Goal: Find specific page/section: Find specific page/section

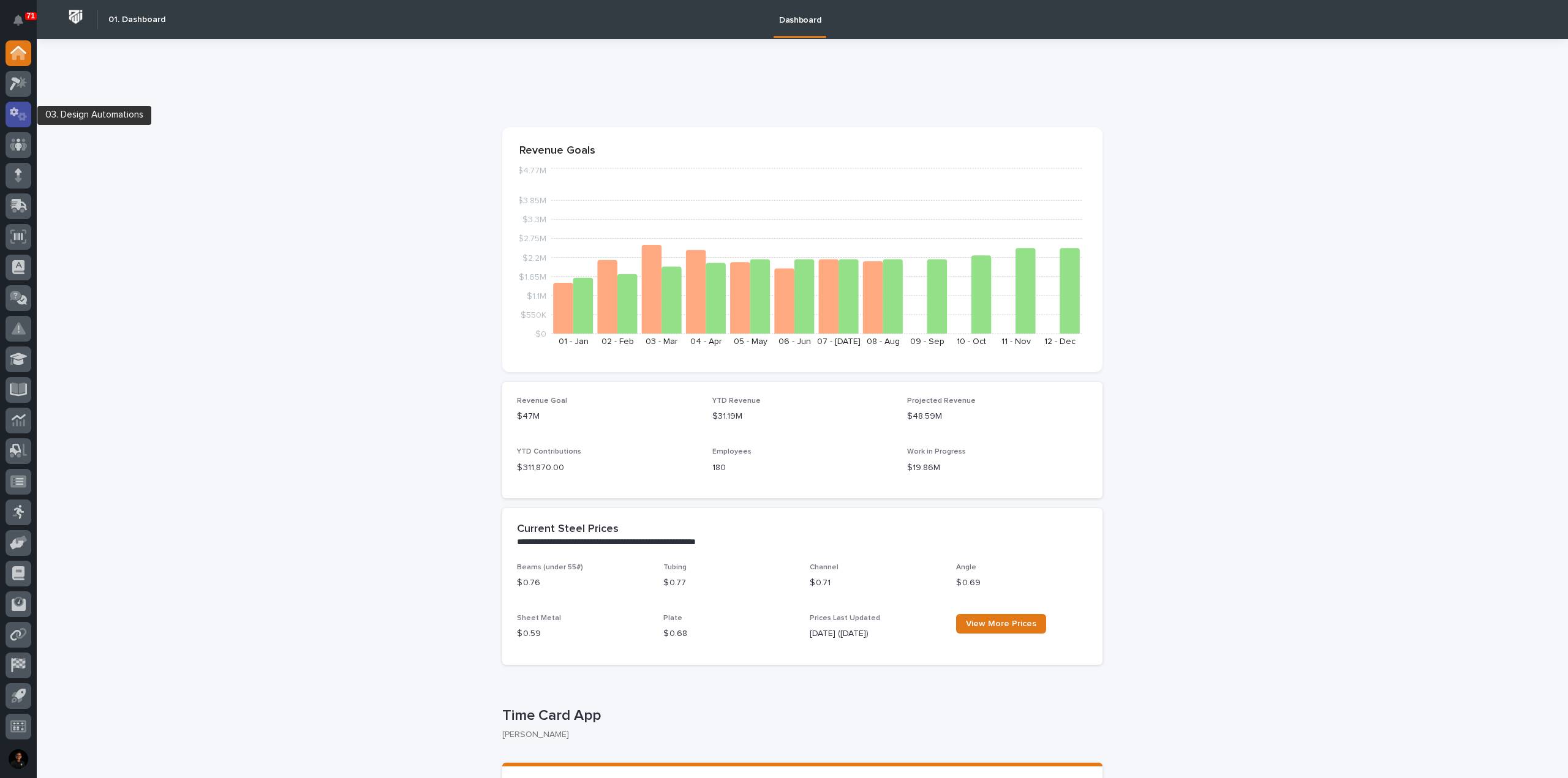
click at [19, 112] on icon at bounding box center [18, 114] width 18 height 14
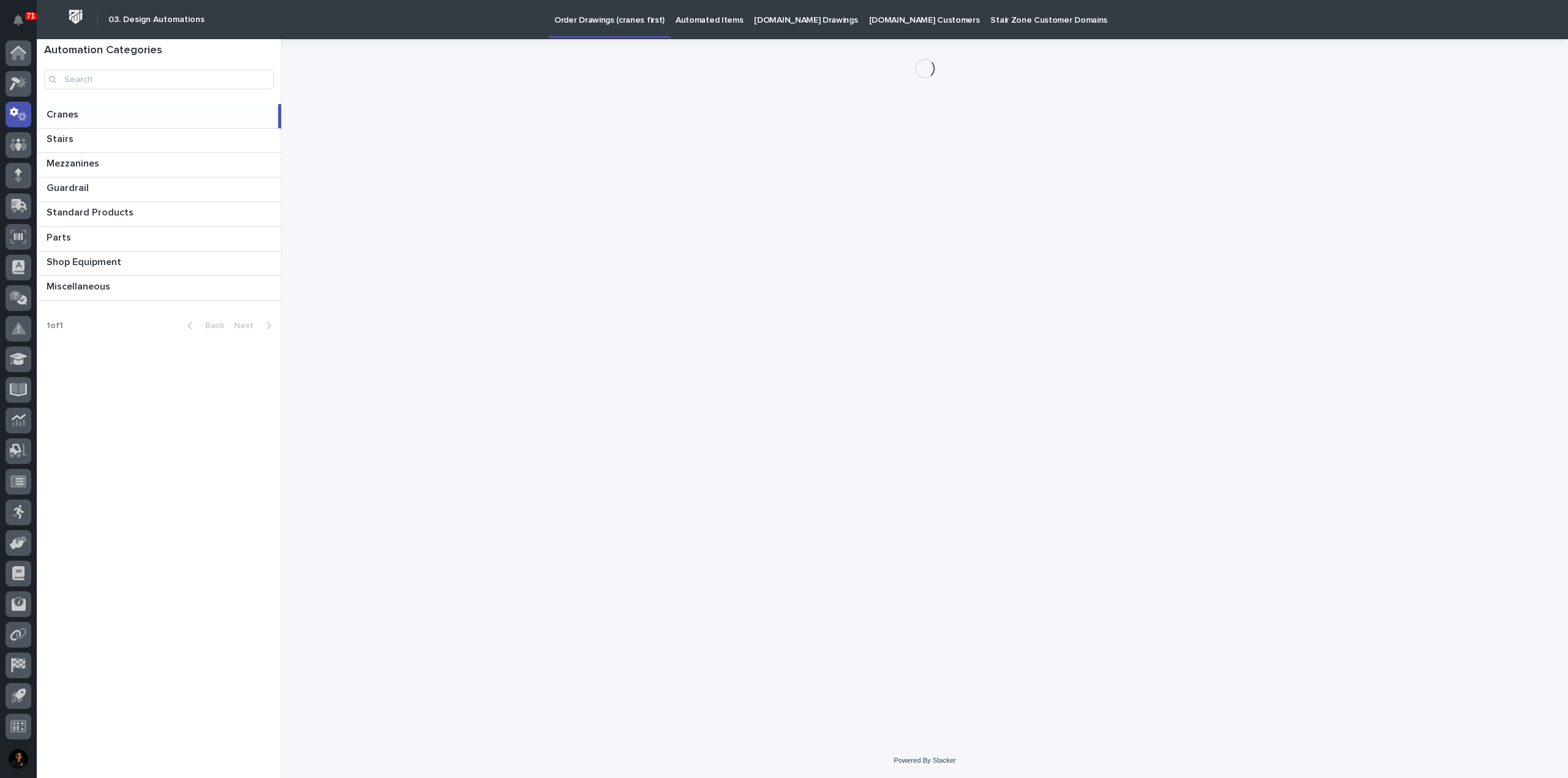
click at [712, 26] on link "Automated Items" at bounding box center [709, 19] width 79 height 38
